Goal: Transaction & Acquisition: Purchase product/service

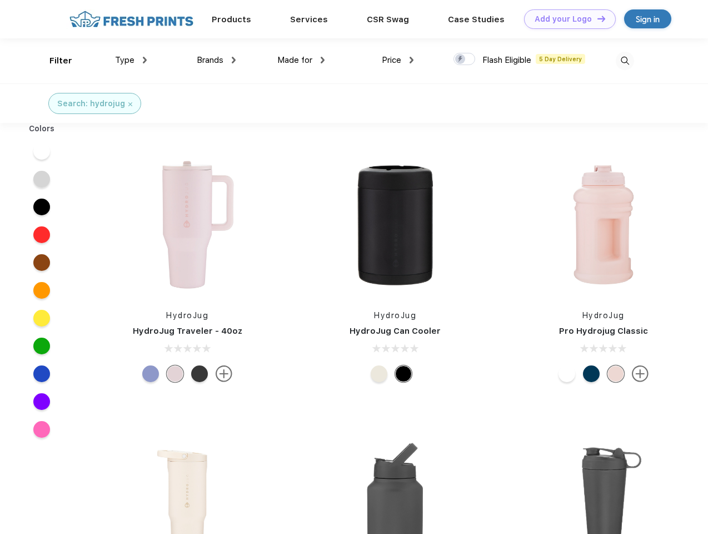
click at [566, 19] on link "Add your Logo Design Tool" at bounding box center [570, 18] width 92 height 19
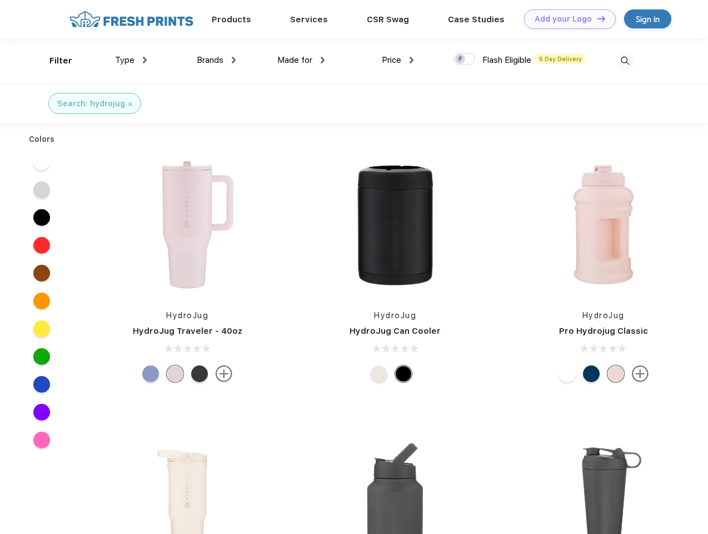
click at [0, 0] on div "Design Tool" at bounding box center [0, 0] width 0 height 0
click at [596, 18] on link "Add your Logo Design Tool" at bounding box center [570, 18] width 92 height 19
click at [53, 61] on div "Filter" at bounding box center [60, 60] width 23 height 13
click at [131, 60] on span "Type" at bounding box center [124, 60] width 19 height 10
click at [216, 60] on span "Brands" at bounding box center [210, 60] width 27 height 10
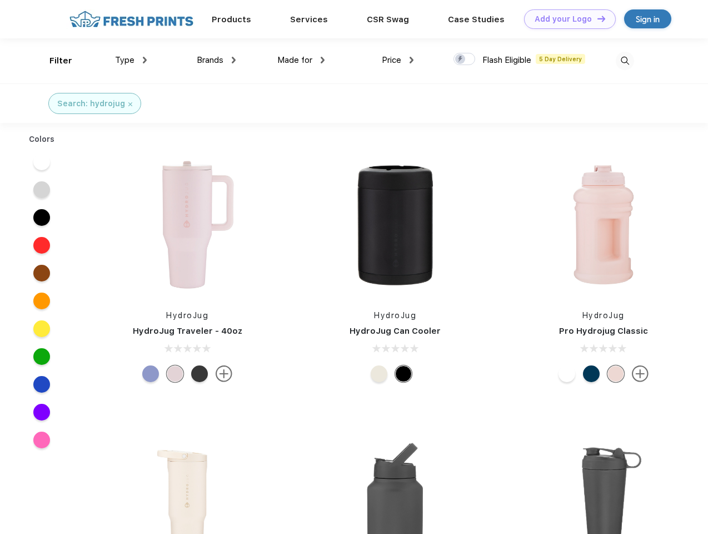
click at [301, 60] on span "Made for" at bounding box center [294, 60] width 35 height 10
click at [398, 60] on span "Price" at bounding box center [391, 60] width 19 height 10
click at [465, 59] on div at bounding box center [464, 59] width 22 height 12
click at [461, 59] on input "checkbox" at bounding box center [456, 55] width 7 height 7
click at [625, 61] on img at bounding box center [625, 61] width 18 height 18
